Goal: Task Accomplishment & Management: Complete application form

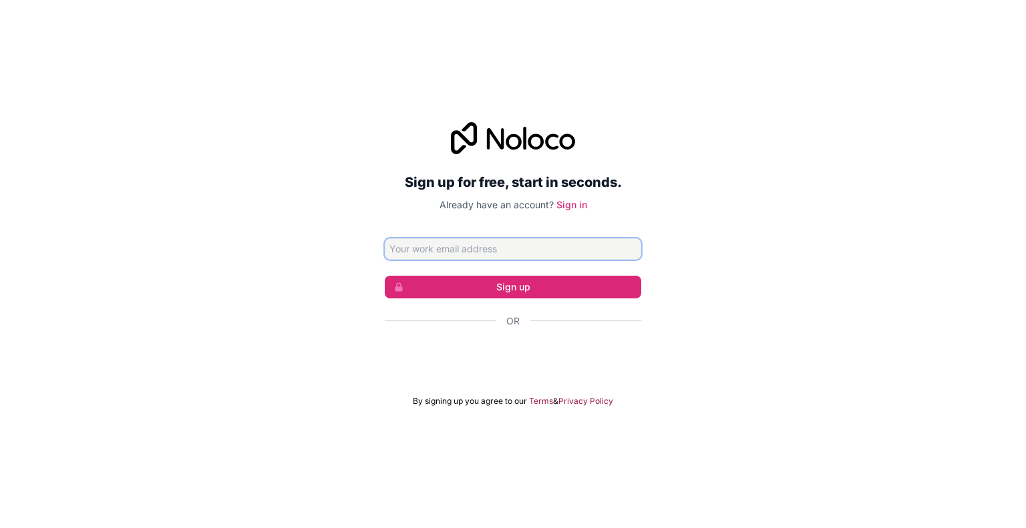
click at [513, 246] on input "Email address" at bounding box center [513, 248] width 256 height 21
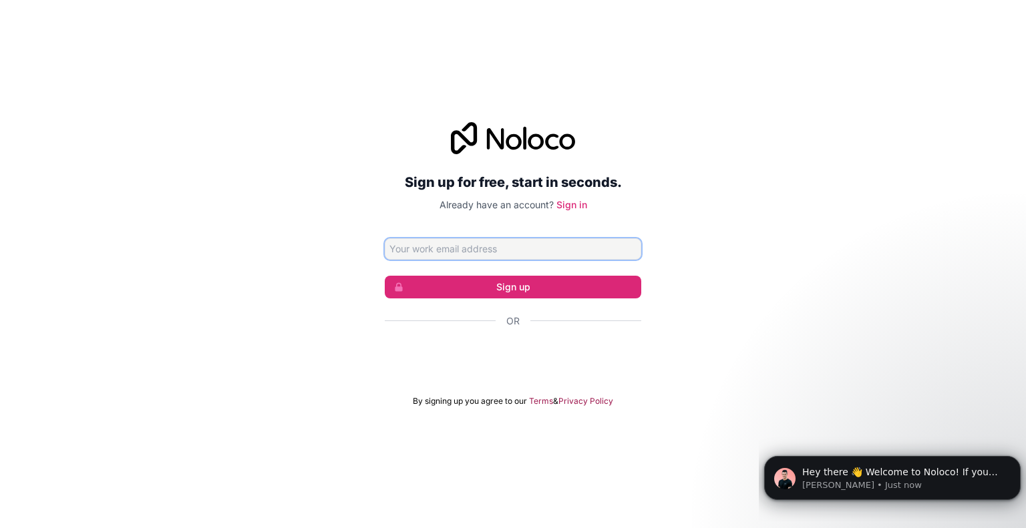
paste input "koyayek122@mogash.com"
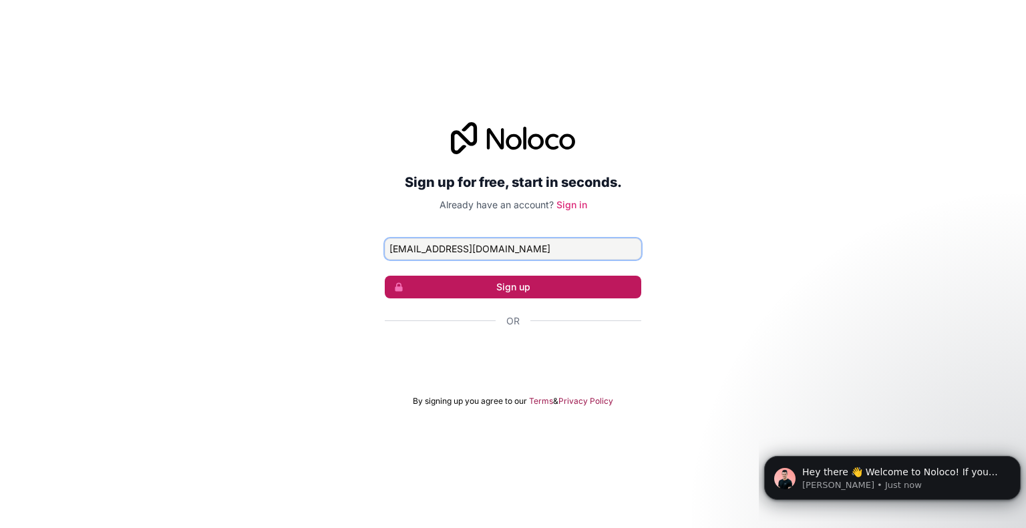
type input "koyayek122@mogash.com"
click at [537, 289] on button "Sign up" at bounding box center [513, 287] width 256 height 23
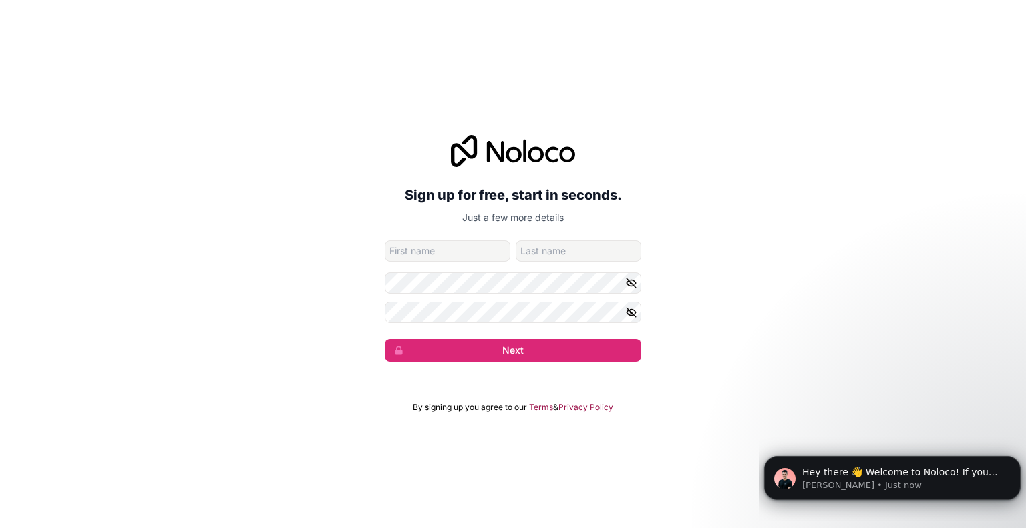
click at [449, 254] on input "given-name" at bounding box center [448, 250] width 126 height 21
type input "Talha"
drag, startPoint x: 591, startPoint y: 246, endPoint x: 482, endPoint y: 253, distance: 109.8
click at [482, 253] on div "Talha TalHa" at bounding box center [513, 250] width 256 height 21
type input "Shahid"
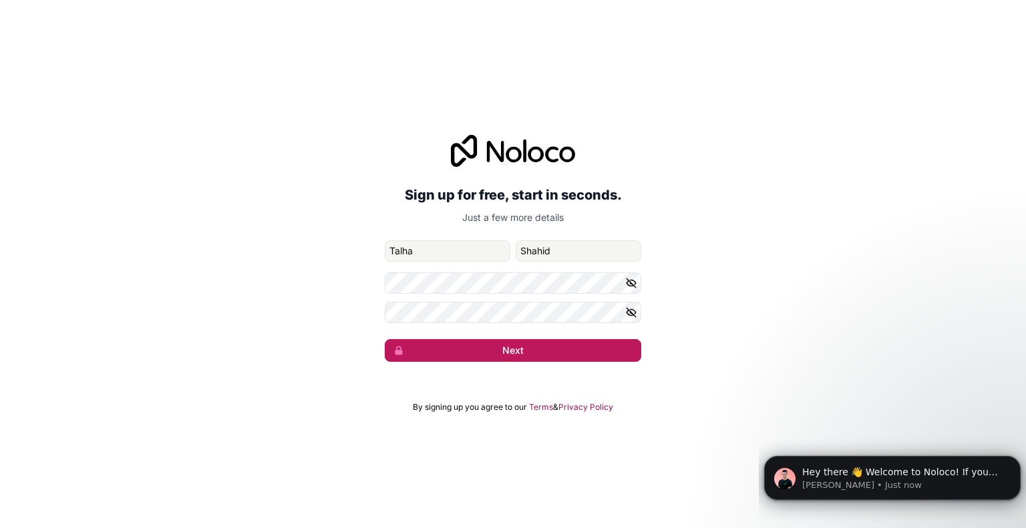
click at [569, 351] on button "Next" at bounding box center [513, 350] width 256 height 23
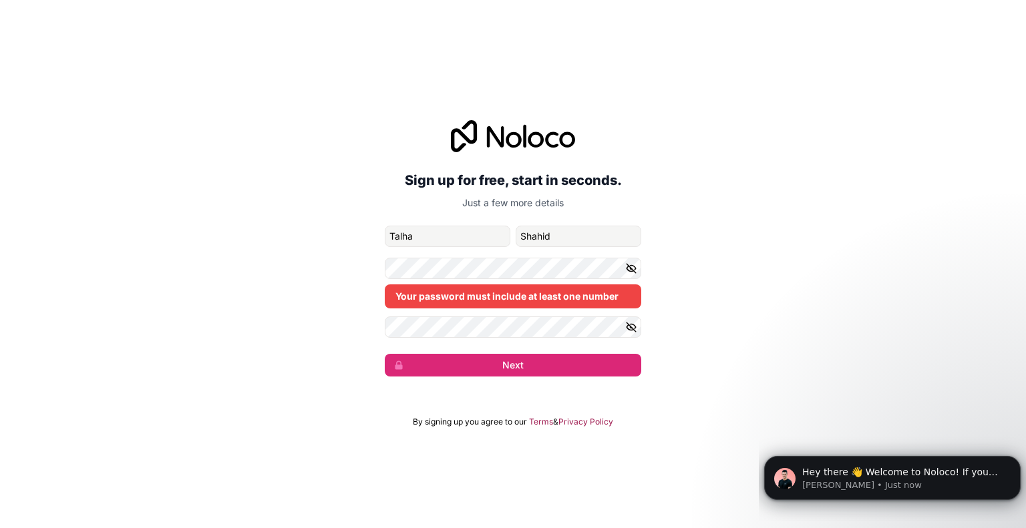
click at [510, 283] on div "Your password must include at least one number" at bounding box center [513, 283] width 256 height 51
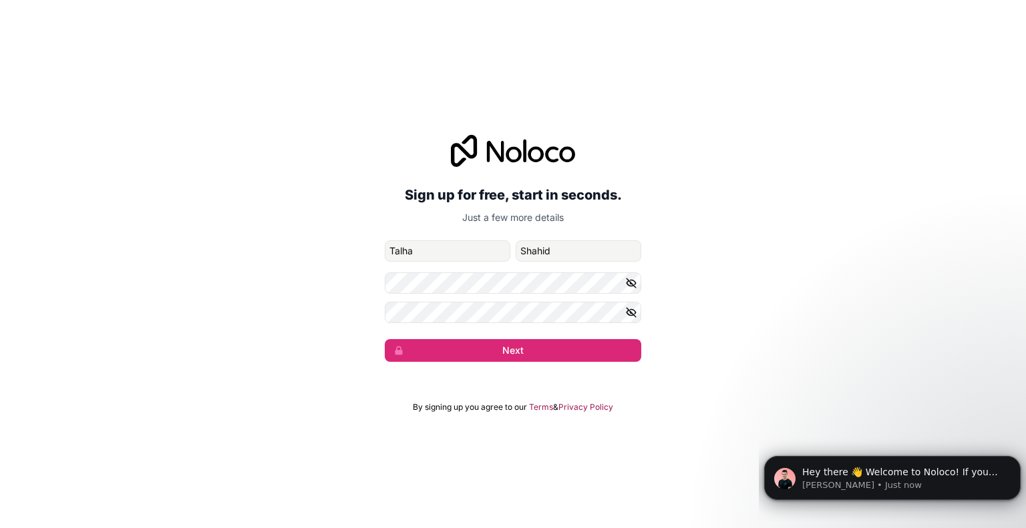
click at [630, 287] on icon "button" at bounding box center [631, 283] width 12 height 12
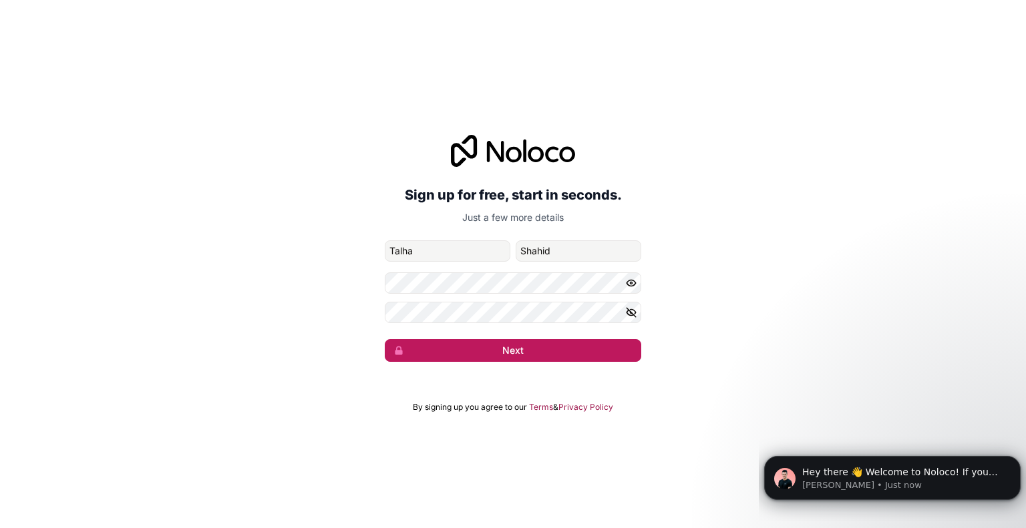
click at [556, 347] on button "Next" at bounding box center [513, 350] width 256 height 23
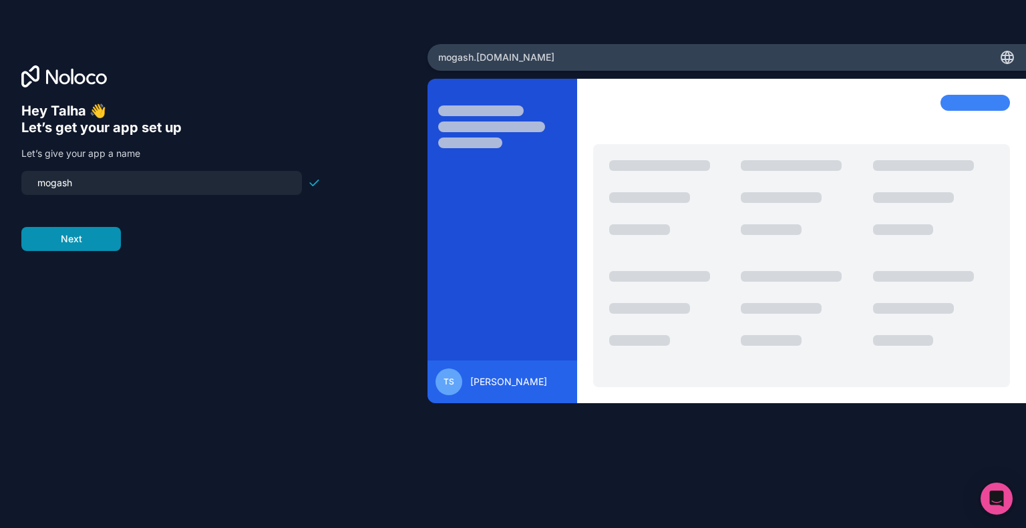
click at [90, 241] on button "Next" at bounding box center [71, 239] width 100 height 24
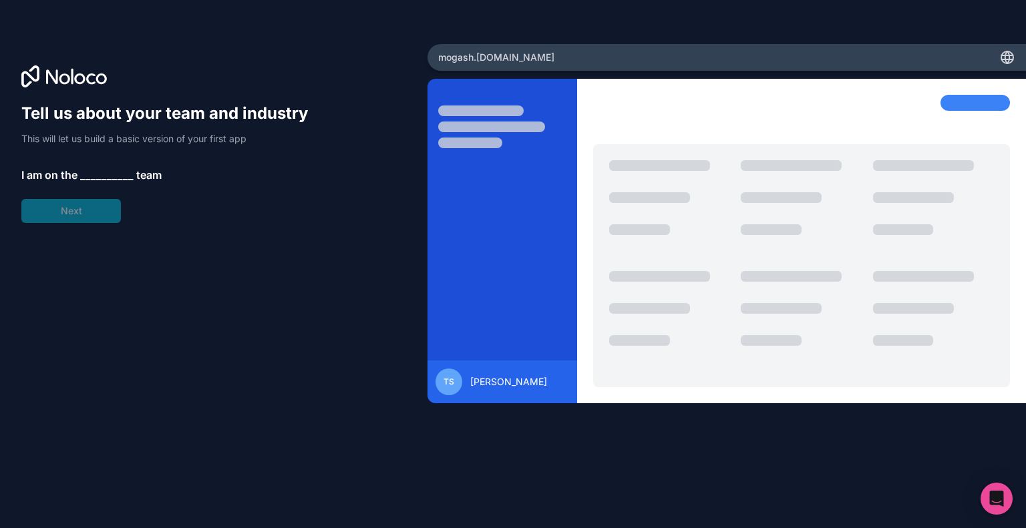
click at [106, 171] on span "__________" at bounding box center [106, 175] width 53 height 16
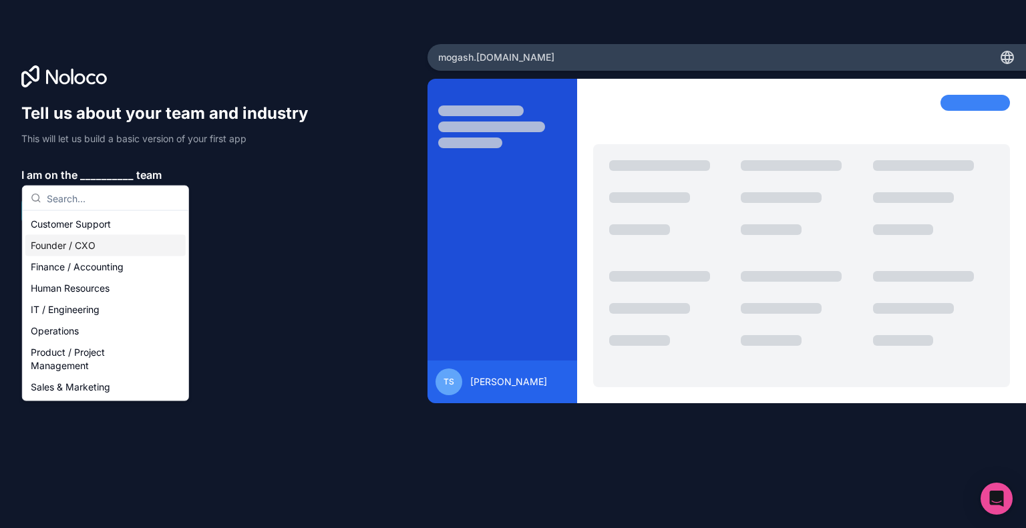
click at [85, 246] on div "Founder / CXO" at bounding box center [105, 245] width 160 height 21
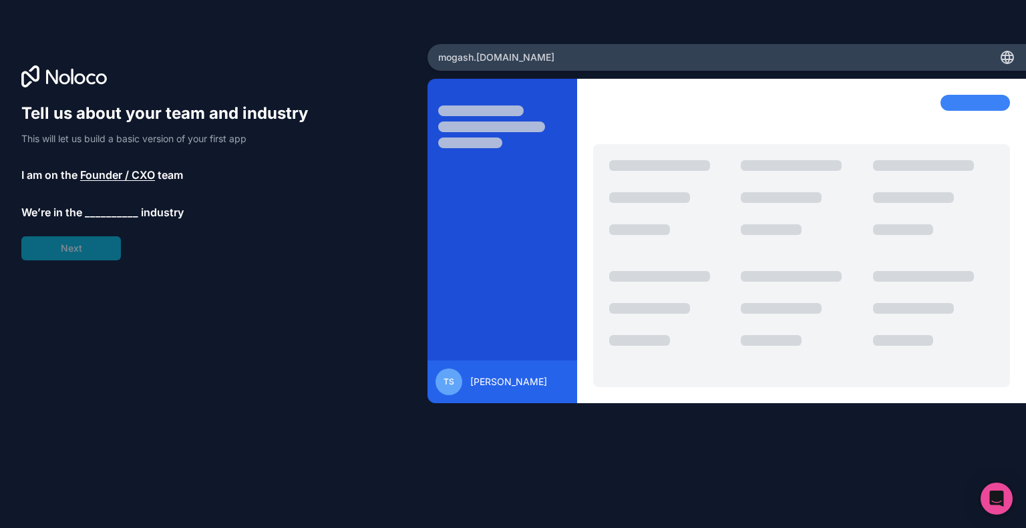
click at [101, 210] on span "__________" at bounding box center [111, 212] width 53 height 16
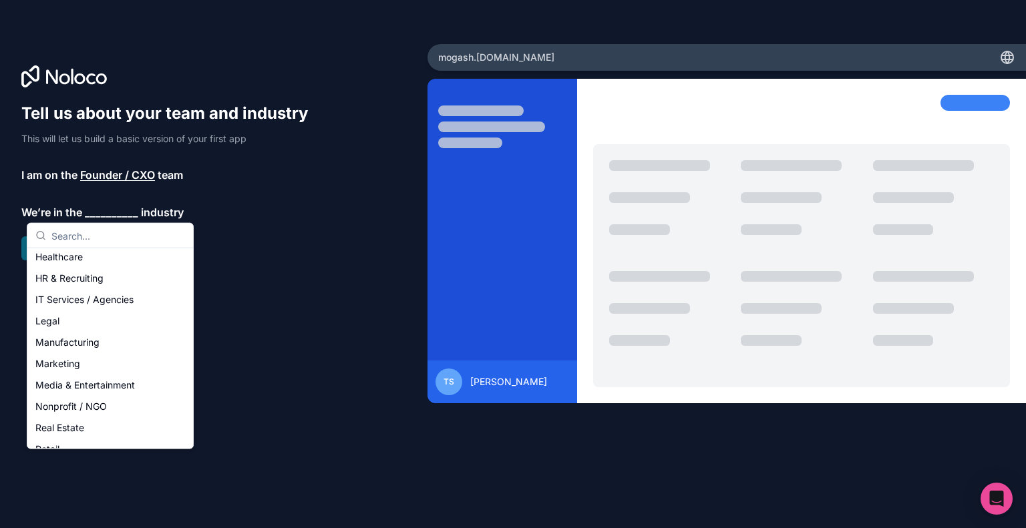
scroll to position [118, 0]
click at [95, 349] on div "Marketing" at bounding box center [110, 357] width 160 height 21
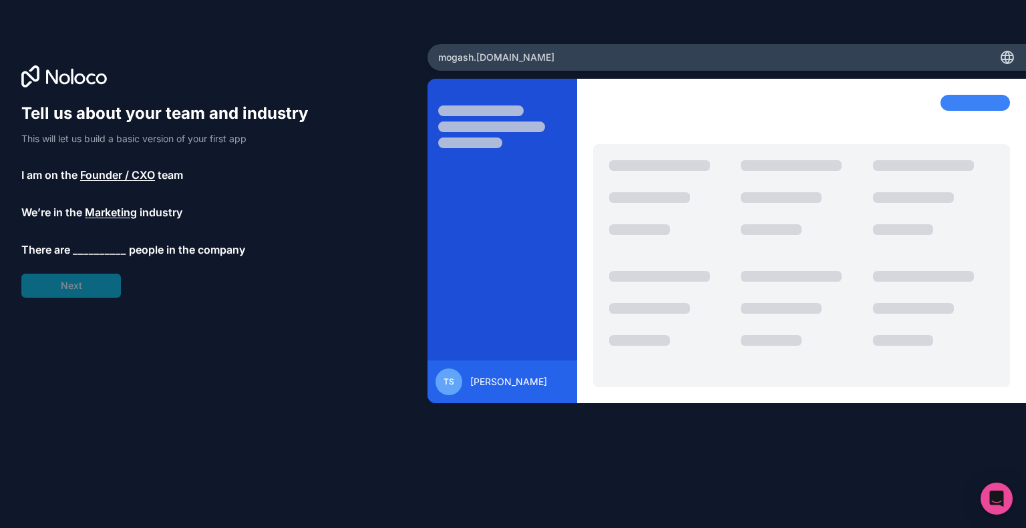
click at [71, 278] on div "Tell us about your team and industry This will let us build a basic version of …" at bounding box center [170, 200] width 299 height 195
click at [83, 252] on span "__________" at bounding box center [99, 250] width 53 height 16
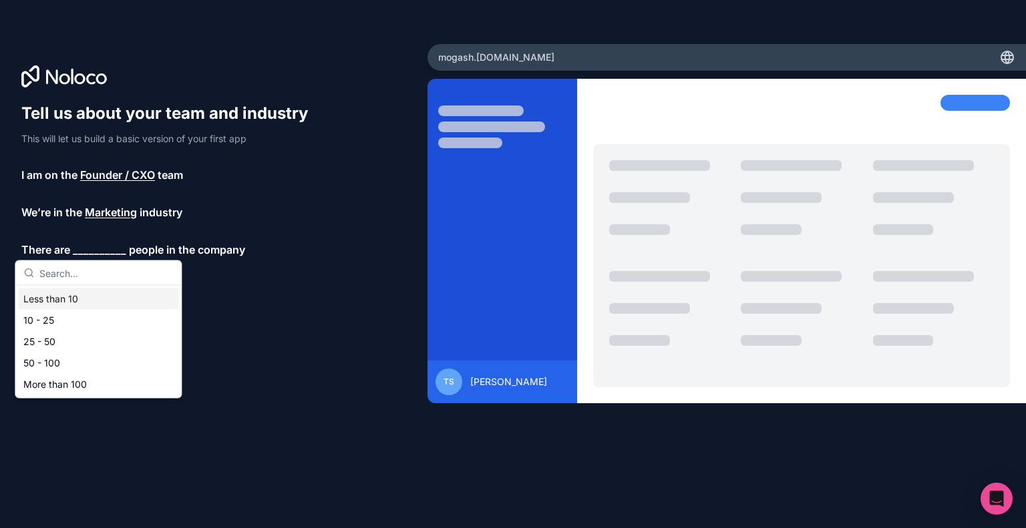
click at [97, 305] on div "Less than 10" at bounding box center [98, 299] width 160 height 21
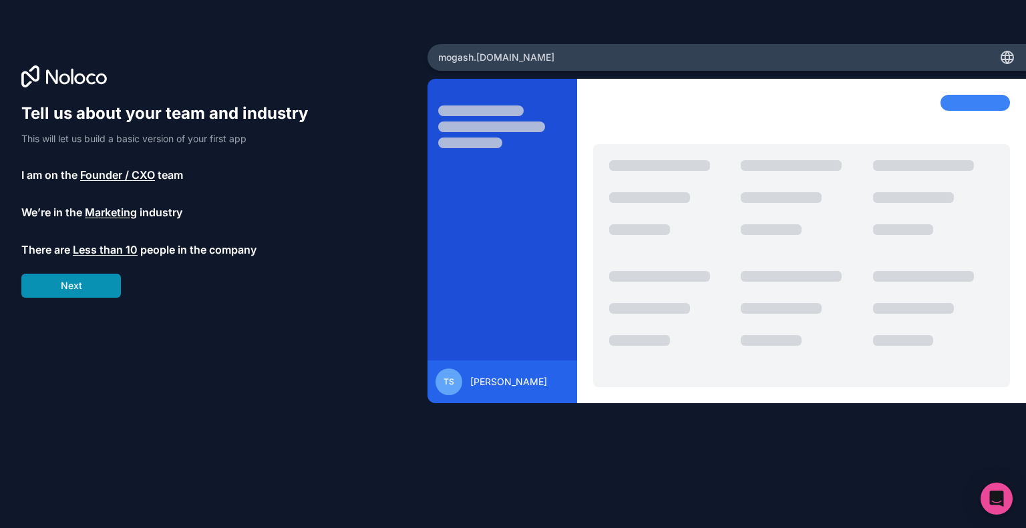
click at [82, 290] on button "Next" at bounding box center [71, 286] width 100 height 24
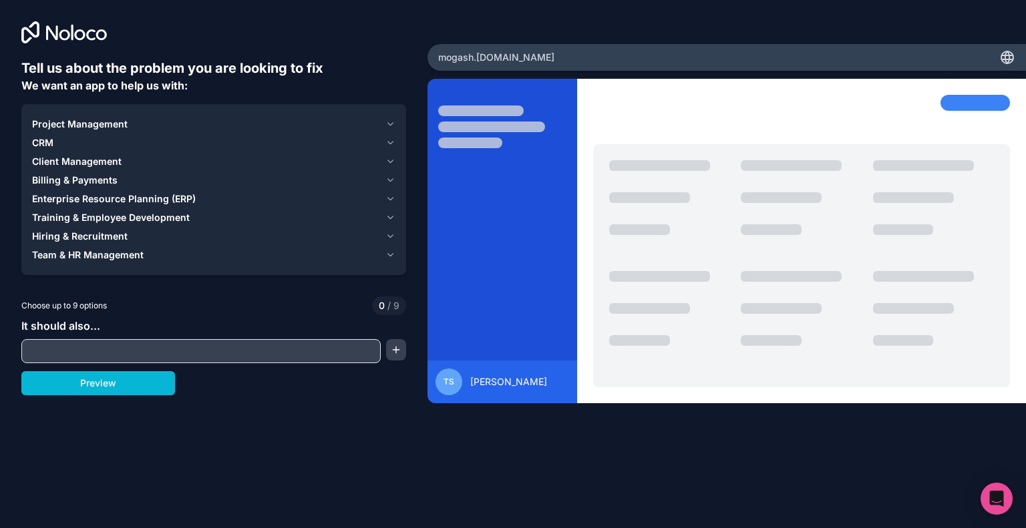
click at [131, 127] on div "Project Management" at bounding box center [206, 124] width 348 height 13
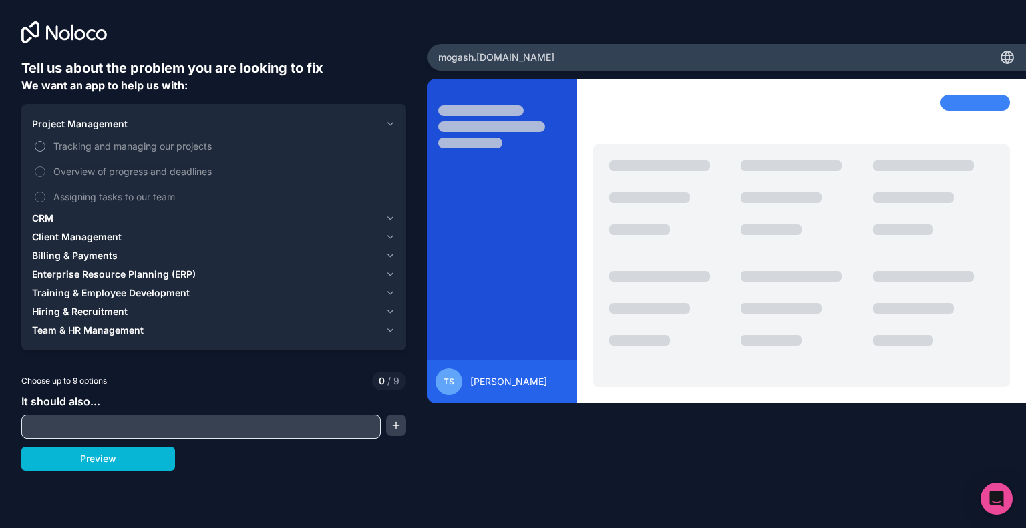
click at [130, 144] on span "Tracking and managing our projects" at bounding box center [222, 146] width 339 height 14
click at [45, 144] on button "Tracking and managing our projects" at bounding box center [40, 146] width 11 height 11
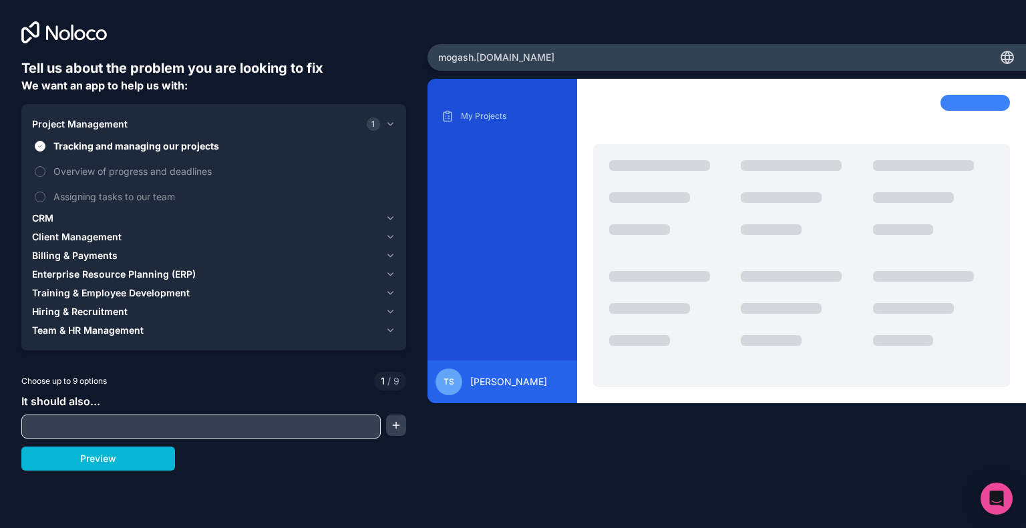
click at [113, 413] on div "It should also..." at bounding box center [213, 415] width 385 height 45
click at [159, 427] on input "text" at bounding box center [201, 426] width 353 height 19
click at [108, 469] on button "Preview" at bounding box center [98, 459] width 154 height 24
click at [243, 341] on div "Project Management 1 Tracking and managing our projects Overview of progress an…" at bounding box center [213, 227] width 385 height 246
click at [232, 327] on div "Team & HR Management" at bounding box center [206, 330] width 348 height 13
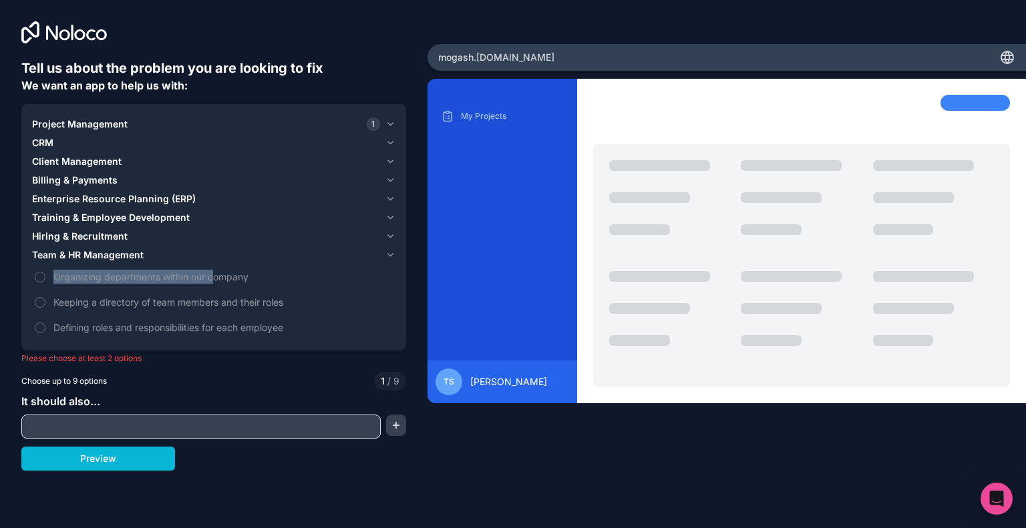
drag, startPoint x: 214, startPoint y: 284, endPoint x: 192, endPoint y: 254, distance: 36.9
click at [192, 254] on div "Team & HR Management Organizing departments within our company Keeping a direct…" at bounding box center [213, 293] width 363 height 94
click at [192, 254] on div "Team & HR Management" at bounding box center [206, 254] width 348 height 13
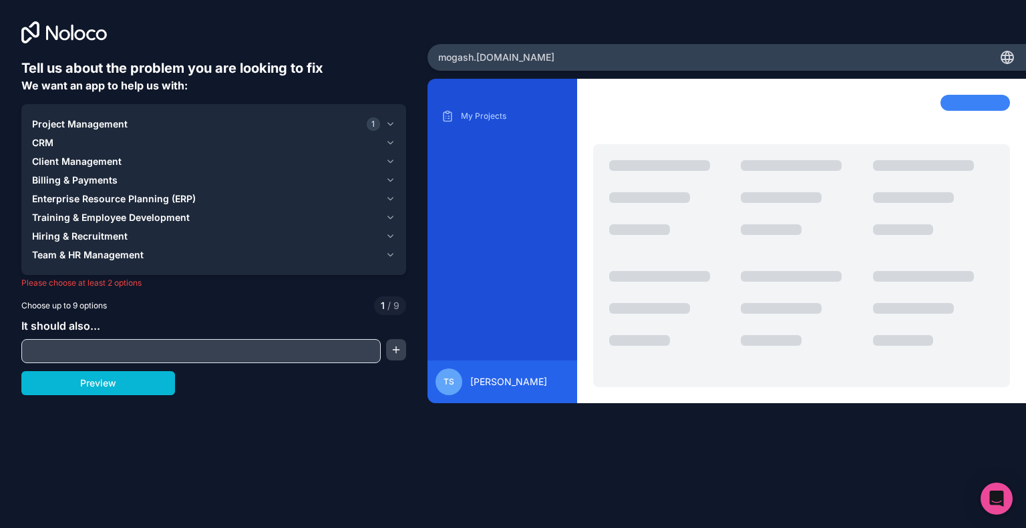
click at [120, 256] on span "Team & HR Management" at bounding box center [88, 254] width 112 height 13
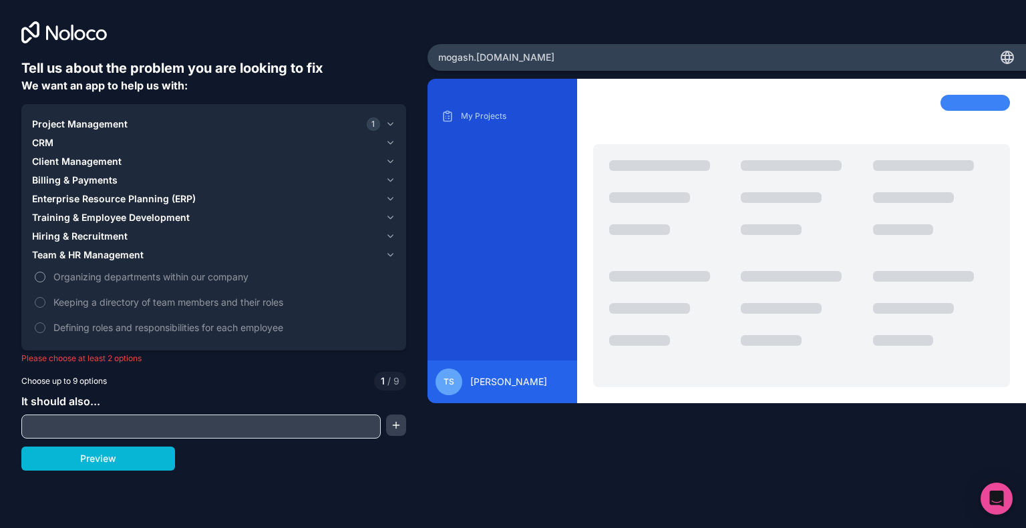
click at [87, 280] on span "Organizing departments within our company" at bounding box center [222, 277] width 339 height 14
click at [45, 280] on button "Organizing departments within our company" at bounding box center [40, 277] width 11 height 11
click at [82, 293] on label "Keeping a directory of team members and their roles" at bounding box center [213, 302] width 363 height 25
click at [45, 297] on button "Keeping a directory of team members and their roles" at bounding box center [40, 302] width 11 height 11
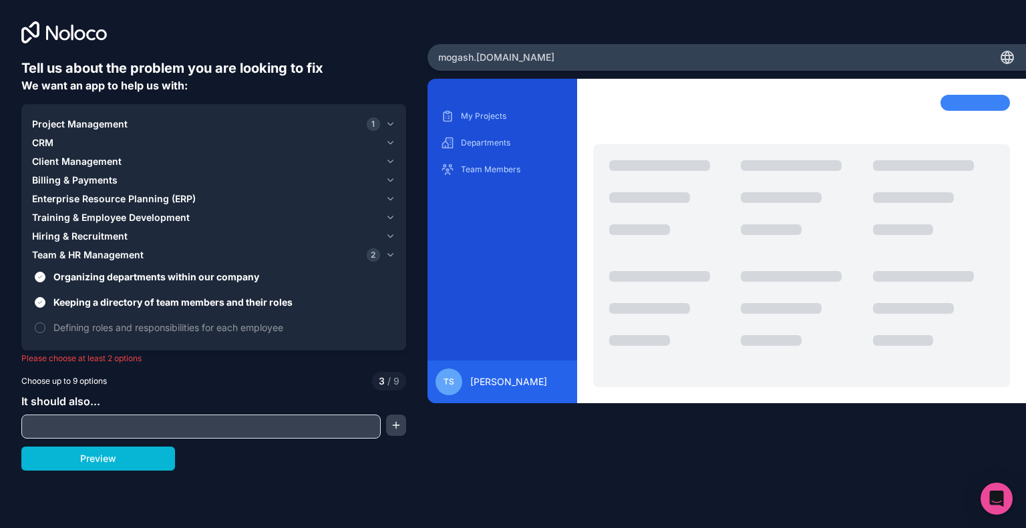
click at [121, 472] on div "Tell us about the problem you are looking to fix We want an app to help us with…" at bounding box center [513, 264] width 1026 height 528
click at [162, 208] on button "Training & Employee Development" at bounding box center [213, 217] width 363 height 19
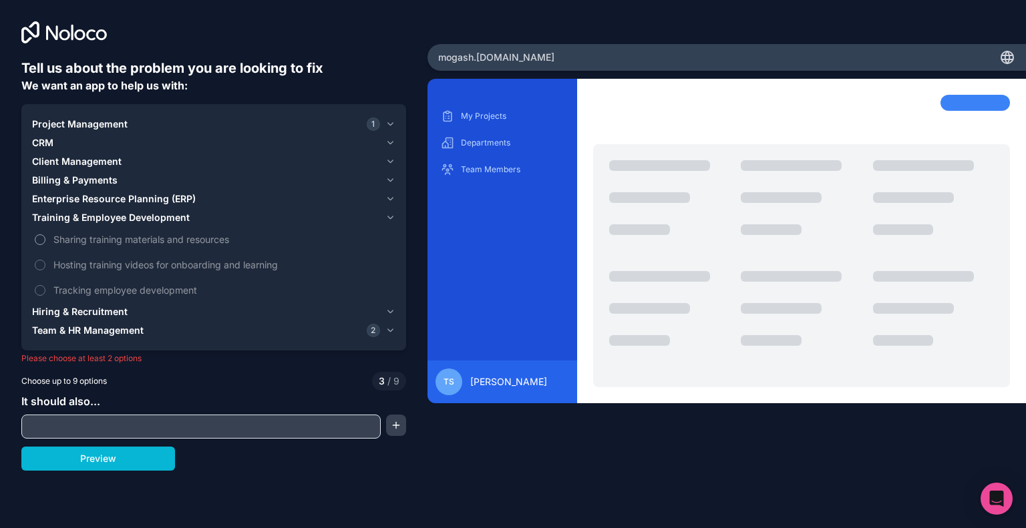
click at [104, 228] on label "Sharing training materials and resources" at bounding box center [213, 239] width 363 height 25
click at [45, 234] on button "Sharing training materials and resources" at bounding box center [40, 239] width 11 height 11
click at [101, 252] on label "Hosting training videos for onboarding and learning" at bounding box center [213, 264] width 363 height 25
click at [45, 260] on button "Hosting training videos for onboarding and learning" at bounding box center [40, 265] width 11 height 11
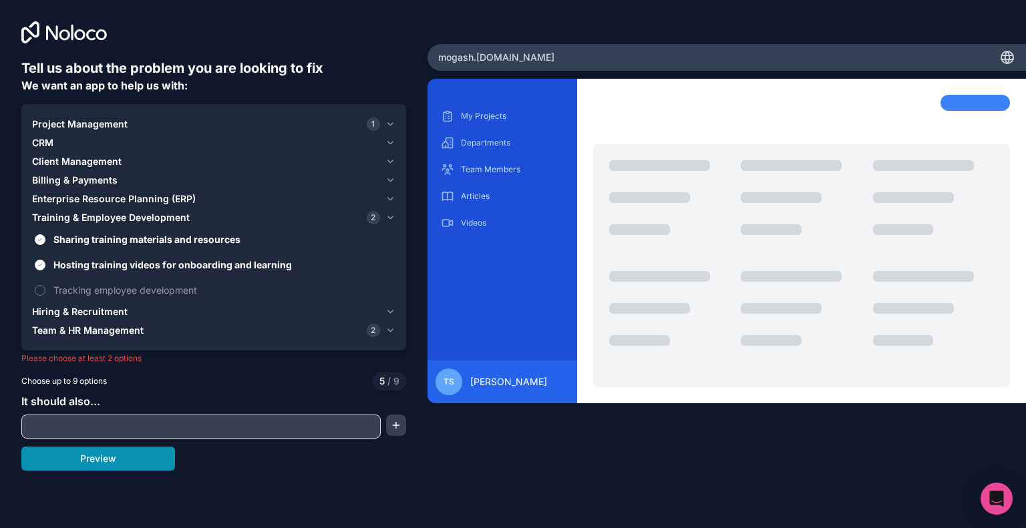
click at [101, 464] on button "Preview" at bounding box center [98, 459] width 154 height 24
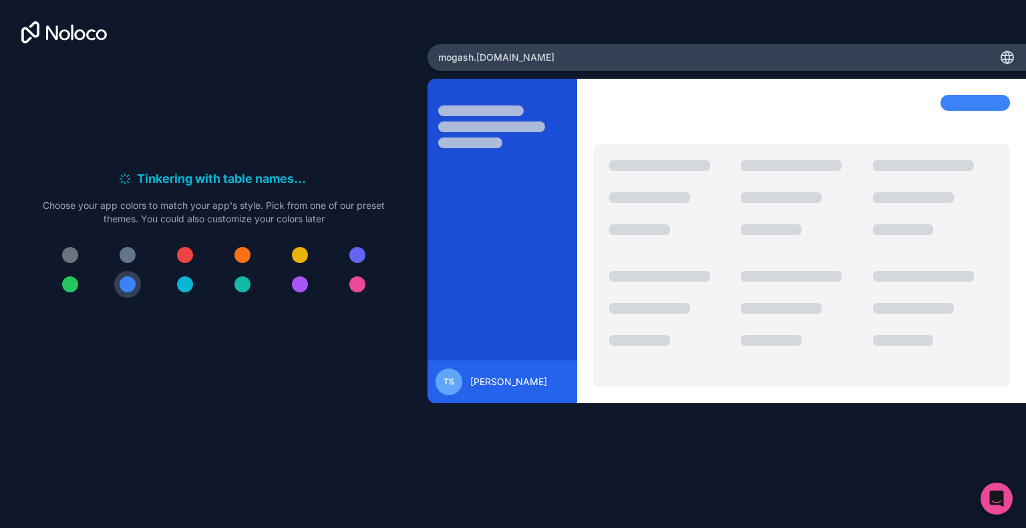
click at [192, 265] on button at bounding box center [185, 255] width 27 height 27
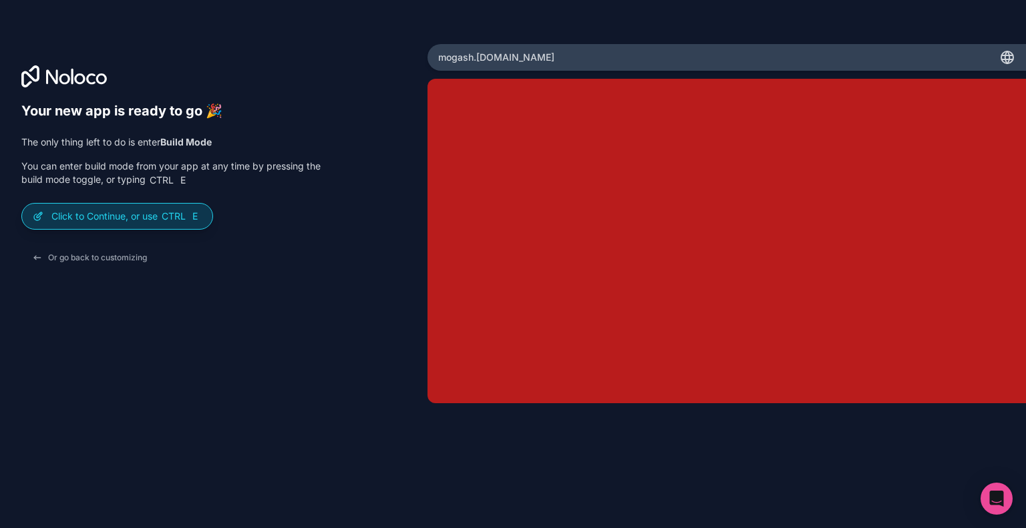
click at [167, 220] on span "Ctrl" at bounding box center [173, 216] width 27 height 12
